Goal: Information Seeking & Learning: Learn about a topic

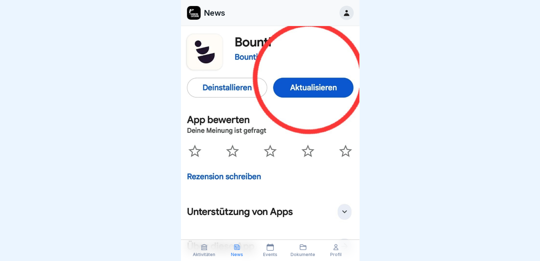
scroll to position [181, 0]
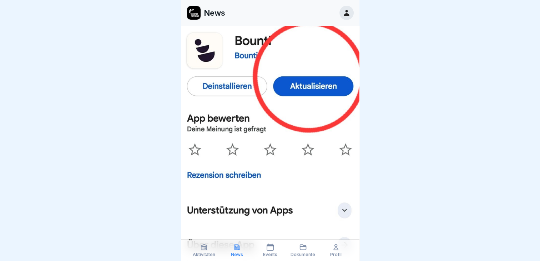
drag, startPoint x: 360, startPoint y: 126, endPoint x: 360, endPoint y: 194, distance: 67.8
click at [360, 193] on div at bounding box center [270, 130] width 540 height 261
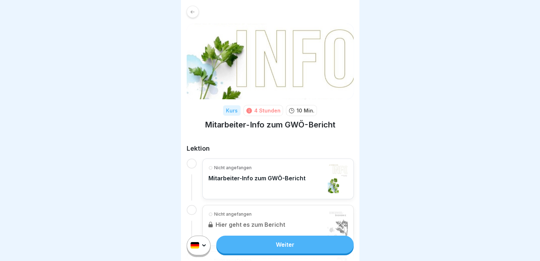
click at [278, 247] on link "Weiter" at bounding box center [284, 244] width 137 height 18
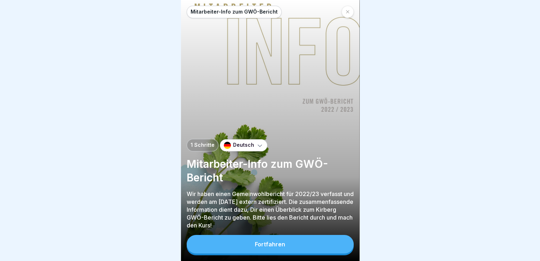
click at [288, 253] on button "Fortfahren" at bounding box center [270, 244] width 167 height 19
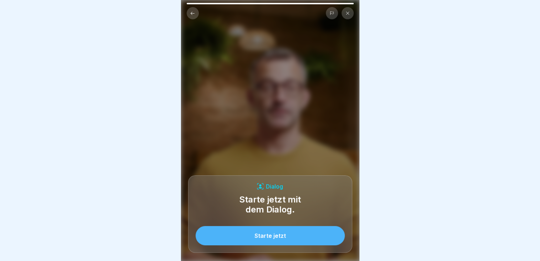
click at [295, 238] on button "Starte jetzt" at bounding box center [269, 235] width 149 height 19
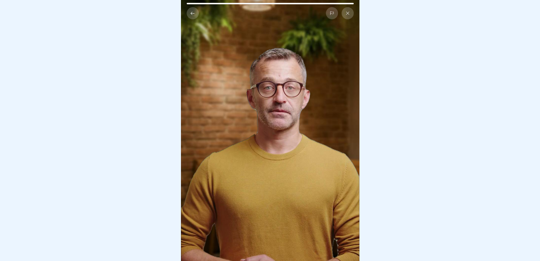
click at [301, 60] on video at bounding box center [270, 130] width 178 height 261
click at [190, 13] on icon at bounding box center [192, 13] width 5 height 5
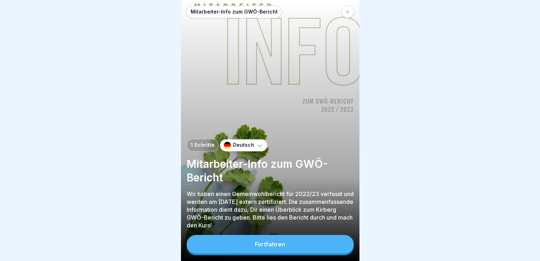
click at [279, 246] on button "Fortfahren" at bounding box center [270, 244] width 167 height 19
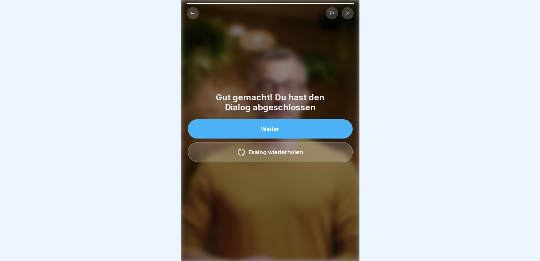
click at [315, 127] on button "Weiter" at bounding box center [270, 128] width 165 height 19
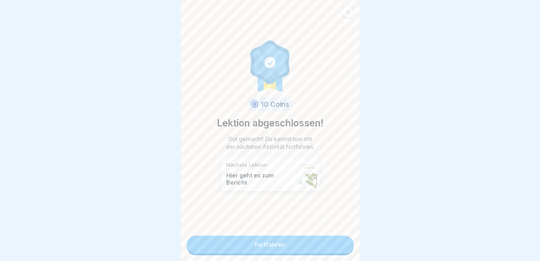
click at [254, 243] on link "Fortfahren" at bounding box center [270, 244] width 167 height 18
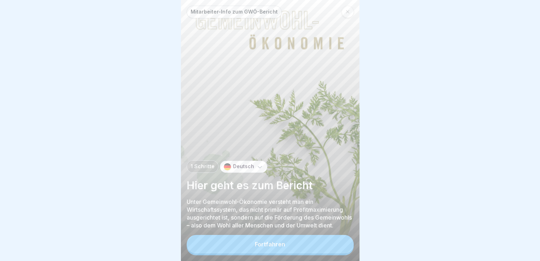
click at [271, 247] on div "Fortfahren" at bounding box center [270, 244] width 30 height 6
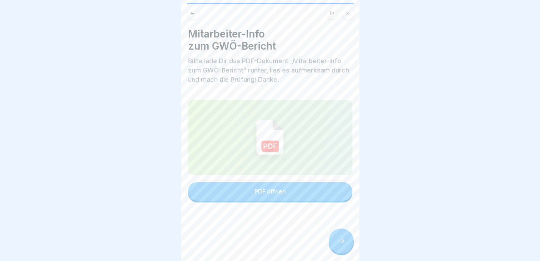
click at [251, 189] on button "PDF öffnen" at bounding box center [270, 191] width 164 height 19
